Goal: Find specific page/section

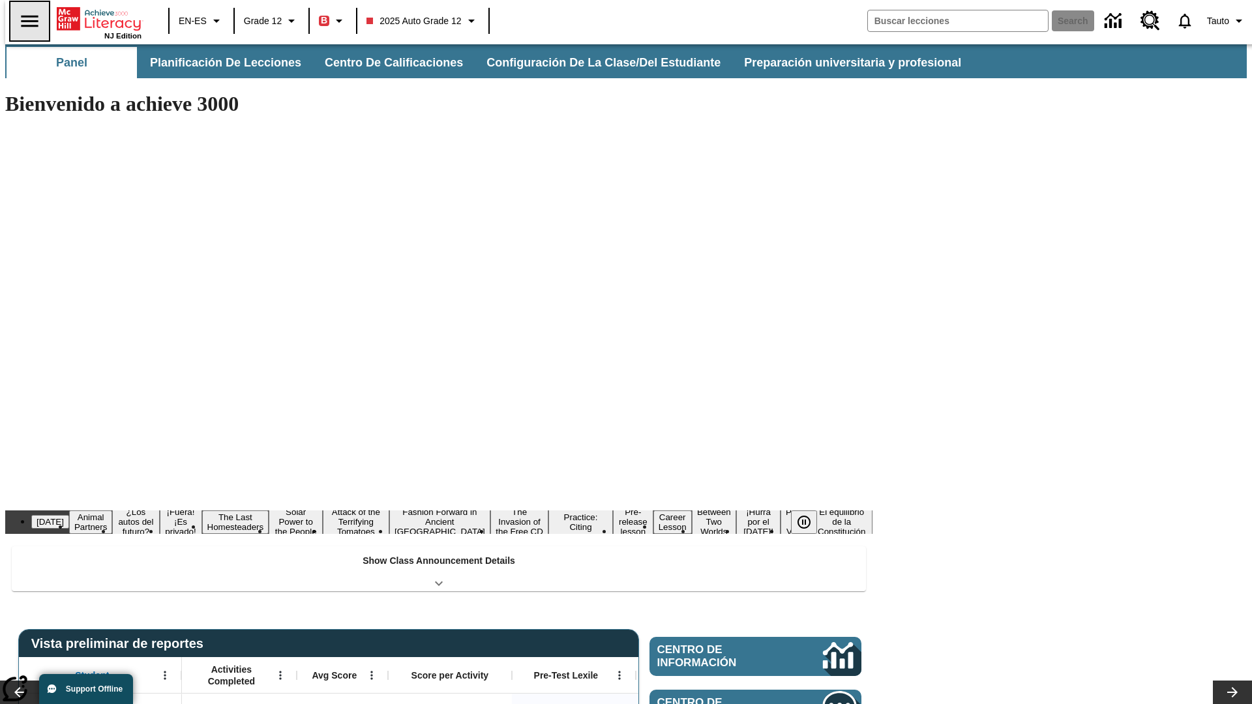
click at [24, 21] on icon "Abrir el menú lateral" at bounding box center [29, 21] width 17 height 12
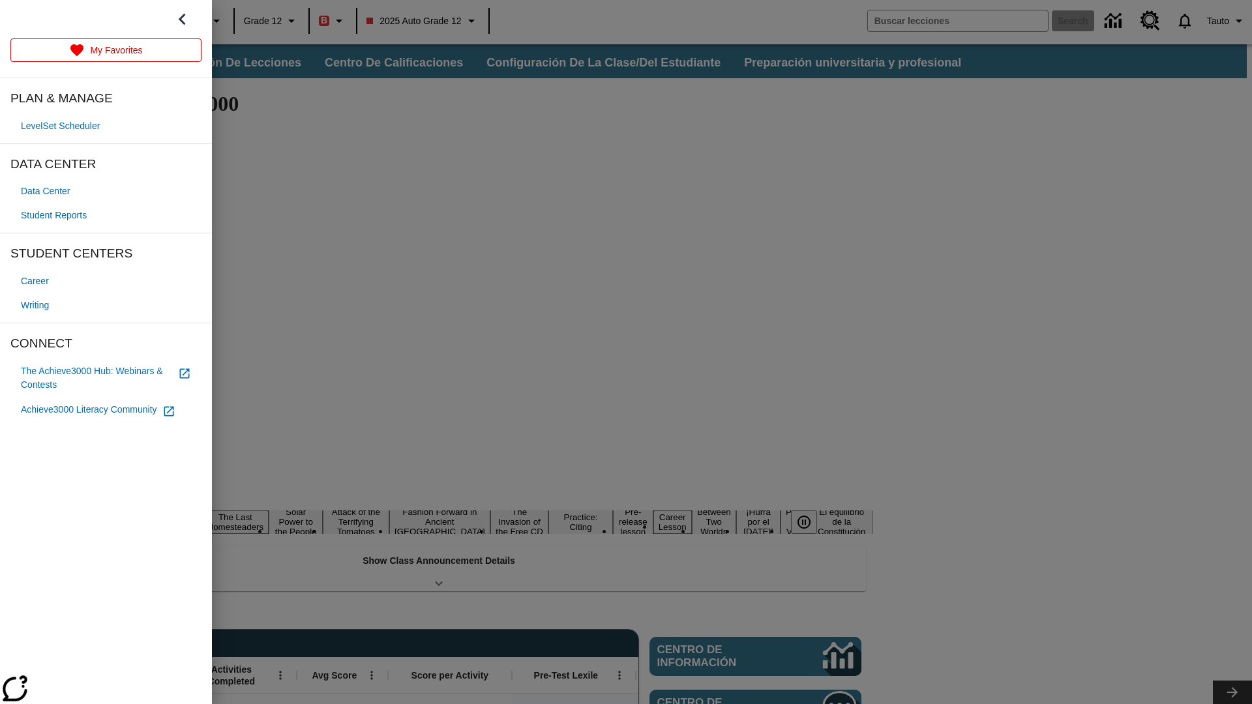
click at [56, 215] on span "Student Reports" at bounding box center [54, 216] width 66 height 14
